Goal: Find specific page/section: Find specific page/section

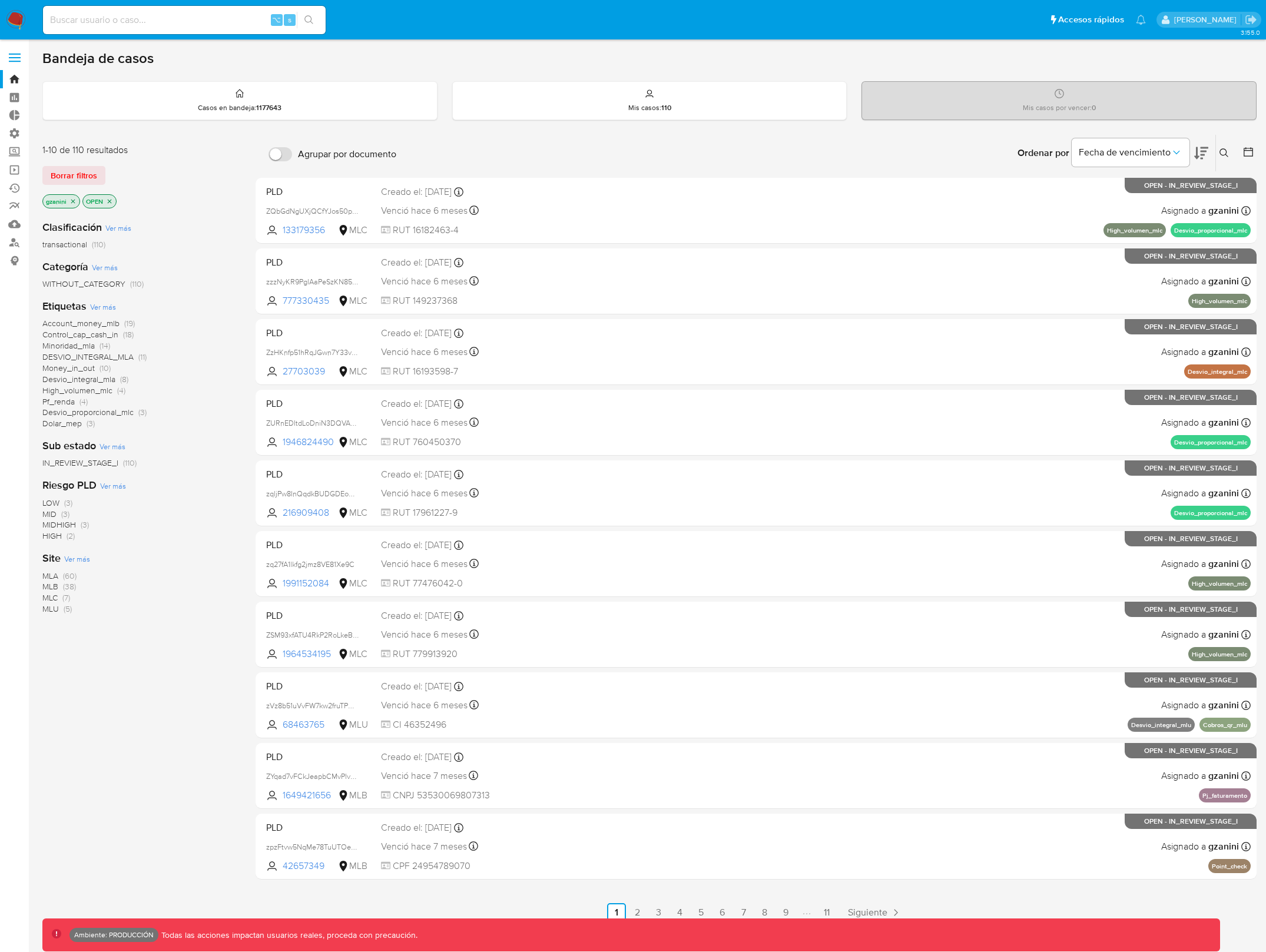
click at [1196, 70] on div "Bandeja de casos Casos en bandeja : 1177643 Mis casos : 110 Mis casos por vence…" at bounding box center [649, 486] width 1214 height 873
click at [15, 135] on label "Administración" at bounding box center [70, 134] width 140 height 18
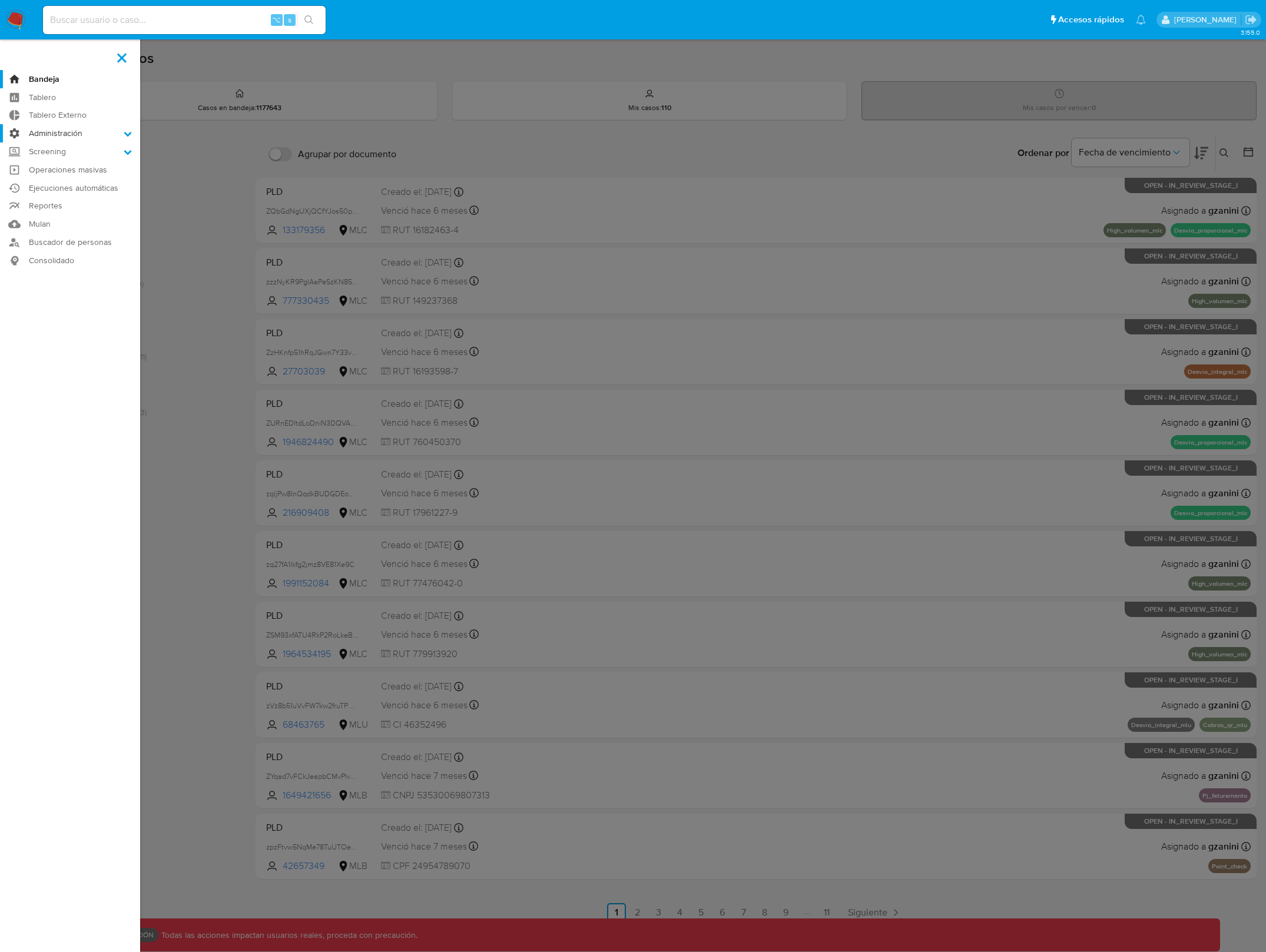
click at [0, 0] on input "Administración" at bounding box center [0, 0] width 0 height 0
click at [173, 156] on label at bounding box center [633, 476] width 1266 height 952
click at [0, 0] on input "checkbox" at bounding box center [0, 0] width 0 height 0
